Goal: Information Seeking & Learning: Learn about a topic

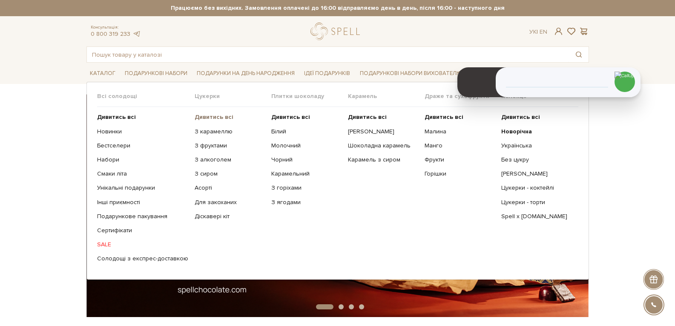
click at [206, 114] on b "Дивитись всі" at bounding box center [213, 116] width 39 height 7
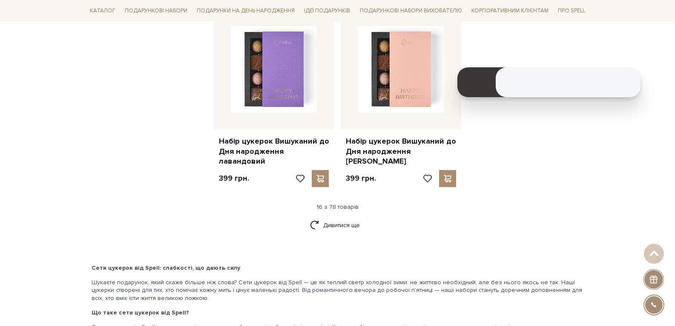
scroll to position [1234, 0]
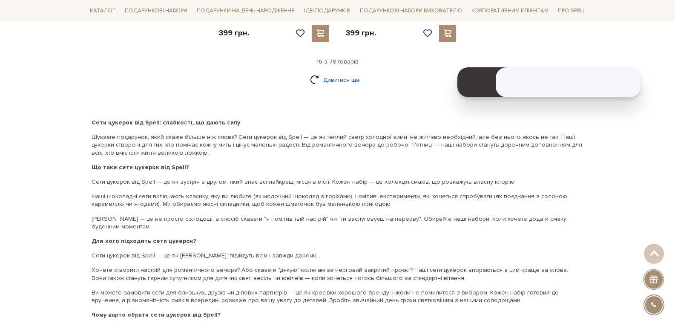
click at [346, 72] on link "Дивитися ще" at bounding box center [337, 79] width 55 height 15
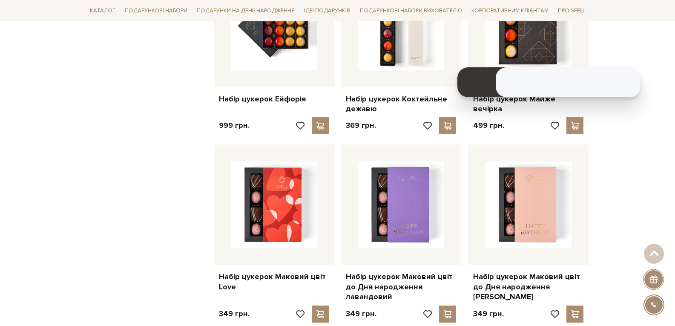
scroll to position [1575, 0]
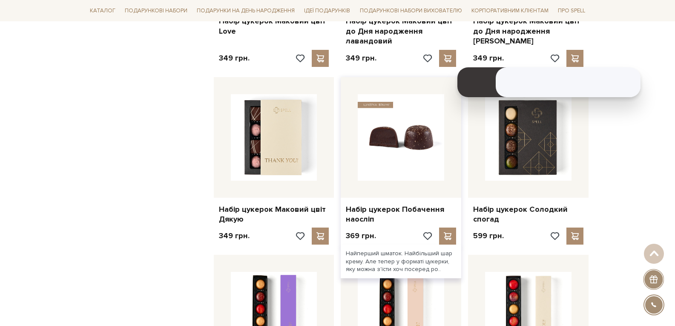
click at [412, 137] on img at bounding box center [400, 137] width 86 height 86
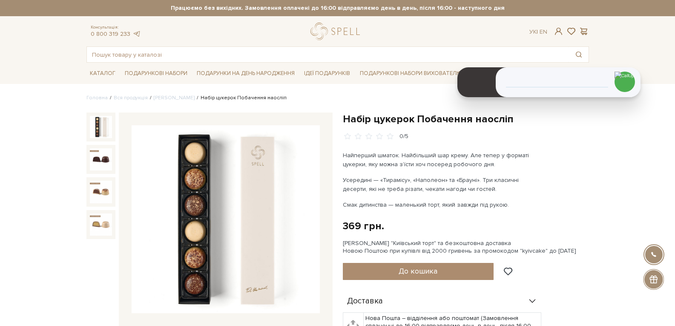
scroll to position [43, 0]
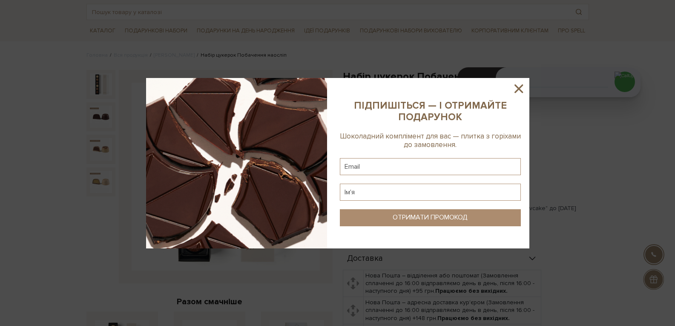
click at [520, 89] on icon at bounding box center [518, 88] width 9 height 9
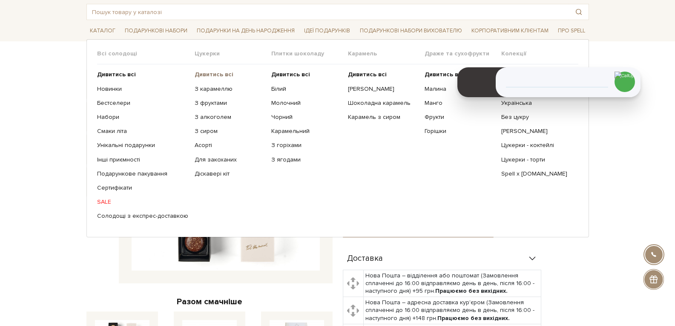
click at [215, 74] on b "Дивитись всі" at bounding box center [213, 74] width 39 height 7
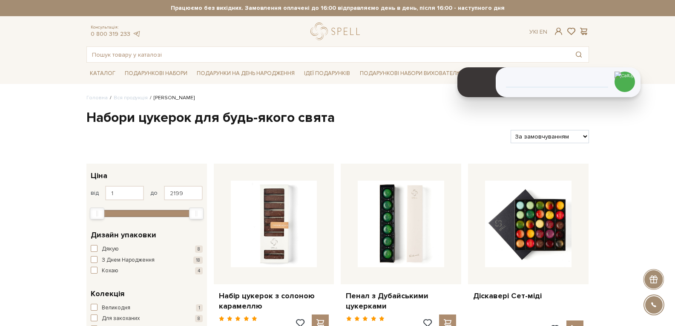
click at [572, 139] on select "За замовчуванням За Ціною (зростання) За Ціною (зменшення) Новинки За популярні…" at bounding box center [549, 136] width 78 height 13
click at [580, 136] on select "За замовчуванням За Ціною (зростання) За Ціною (зменшення) Новинки За популярні…" at bounding box center [549, 136] width 78 height 13
click at [582, 139] on select "За замовчуванням За Ціною (зростання) За Ціною (зменшення) Новинки За популярні…" at bounding box center [549, 136] width 78 height 13
click at [573, 132] on select "За замовчуванням За Ціною (зростання) За Ціною (зменшення) Новинки За популярні…" at bounding box center [549, 136] width 78 height 13
select select "https://spellchocolate.com/our-productions/seti-cukerok/?sort=p.price&order=ASC"
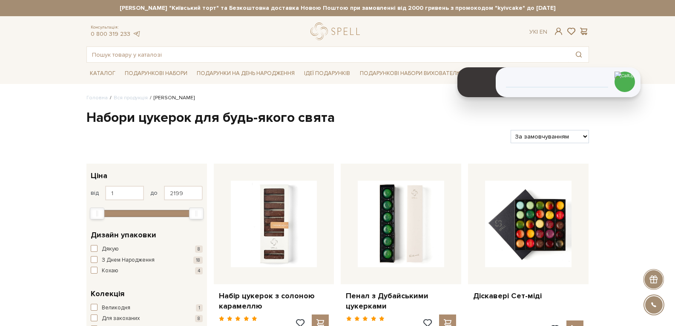
click at [510, 130] on select "За замовчуванням За Ціною (зростання) За Ціною (зменшення) Новинки За популярні…" at bounding box center [549, 136] width 78 height 13
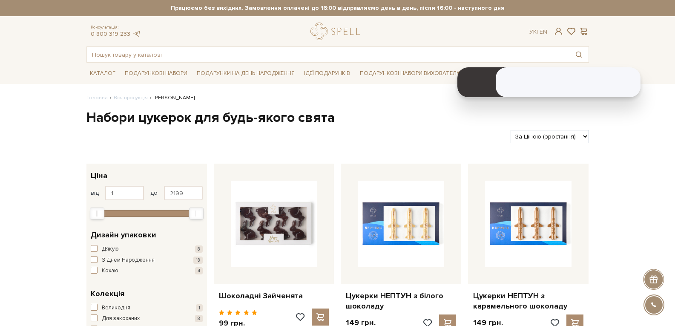
click at [560, 134] on select "За замовчуванням За Ціною (зростання) За Ціною (зменшення) Новинки За популярні…" at bounding box center [549, 136] width 78 height 13
select select "https://spellchocolate.com/our-productions/seti-cukerok/?sort=p.price&order=DESC"
click at [510, 130] on select "За замовчуванням За Ціною (зростання) За Ціною (зменшення) Новинки За популярні…" at bounding box center [549, 136] width 78 height 13
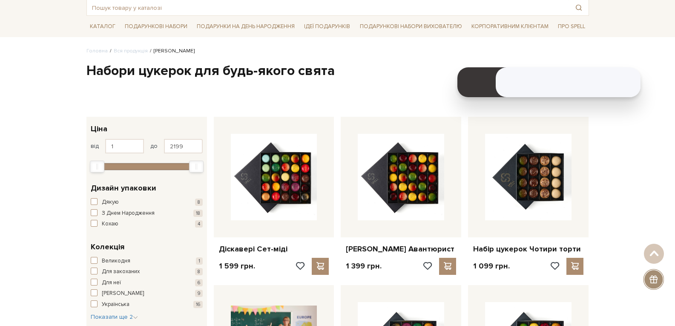
scroll to position [43, 0]
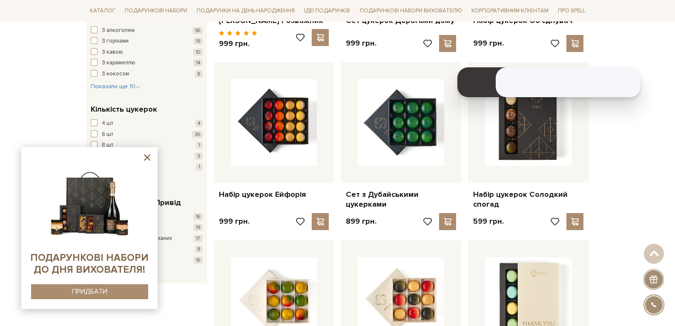
scroll to position [596, 0]
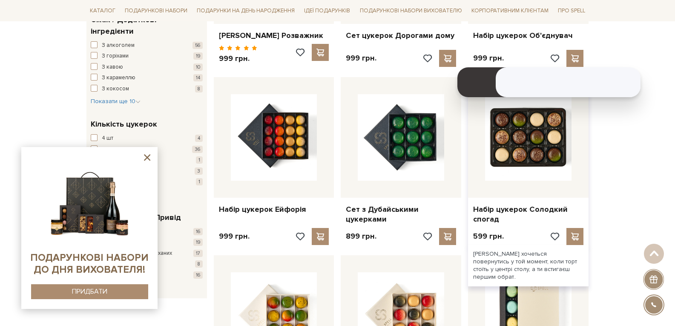
click at [551, 154] on img at bounding box center [528, 137] width 86 height 86
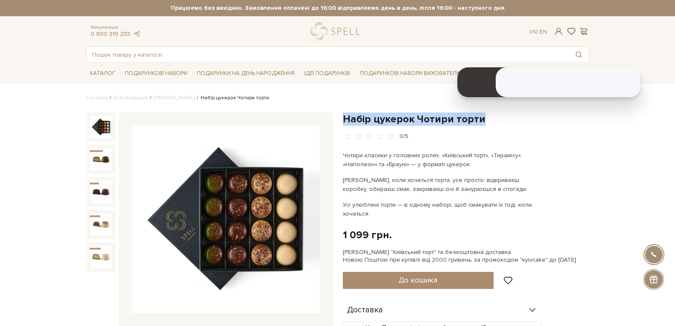
drag, startPoint x: 480, startPoint y: 119, endPoint x: 344, endPoint y: 121, distance: 135.3
click at [344, 121] on h1 "Набір цукерок Чотири торти" at bounding box center [466, 118] width 246 height 13
copy h1 "Набір цукерок Чотири торти"
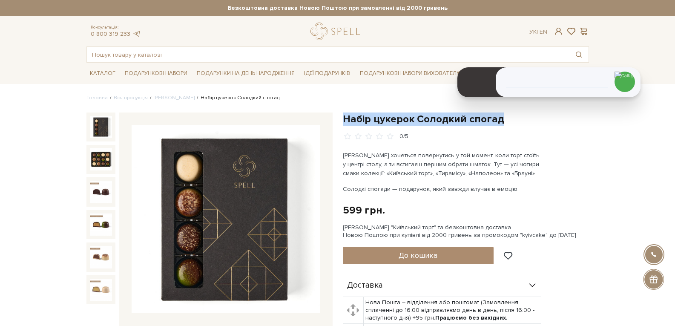
drag, startPoint x: 500, startPoint y: 118, endPoint x: 345, endPoint y: 122, distance: 155.0
click at [345, 122] on h1 "Набір цукерок Солодкий спогад" at bounding box center [466, 118] width 246 height 13
copy h1 "Набір цукерок Солодкий спогад"
